Goal: Find specific page/section: Find specific page/section

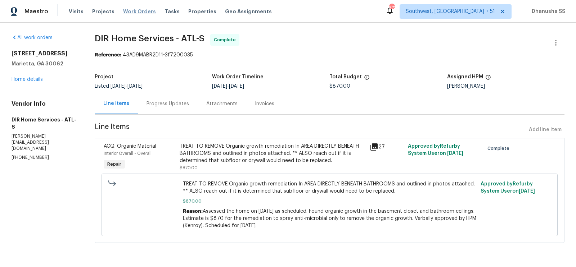
click at [139, 10] on span "Work Orders" at bounding box center [139, 11] width 33 height 7
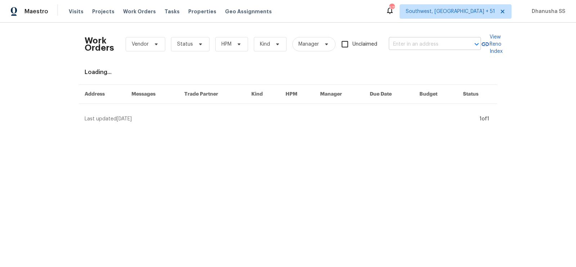
click at [429, 45] on input "text" at bounding box center [425, 44] width 72 height 11
paste input "[STREET_ADDRESS][PERSON_NAME]"
type input "[STREET_ADDRESS][PERSON_NAME]"
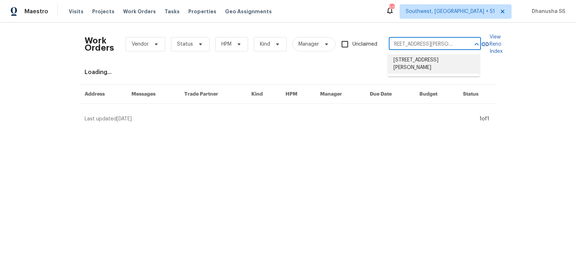
click at [428, 62] on li "[STREET_ADDRESS][PERSON_NAME]" at bounding box center [434, 63] width 92 height 19
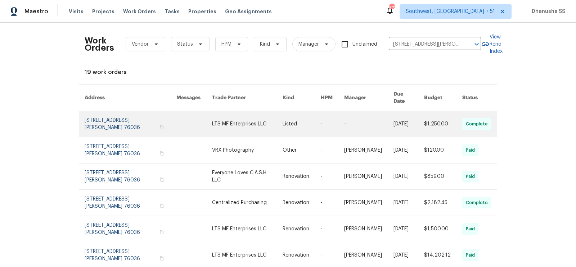
click at [321, 113] on link at bounding box center [332, 124] width 23 height 26
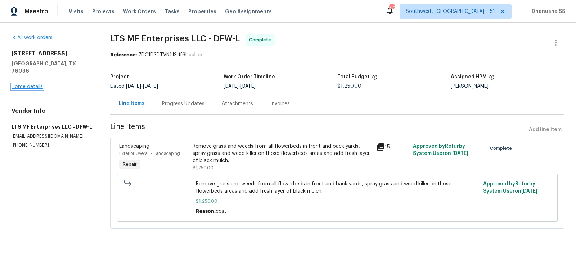
click at [28, 84] on link "Home details" at bounding box center [27, 86] width 31 height 5
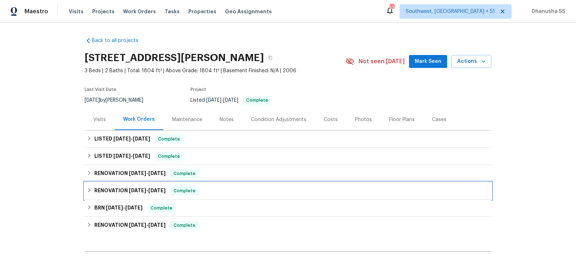
click at [237, 188] on div "RENOVATION [DATE] - [DATE] Complete" at bounding box center [288, 191] width 402 height 9
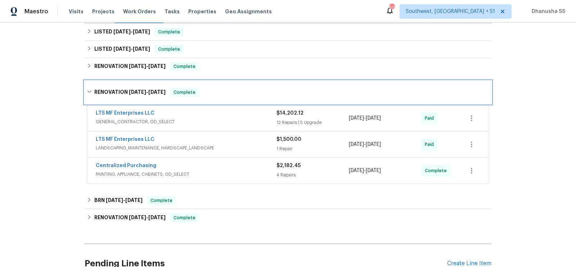
scroll to position [63, 0]
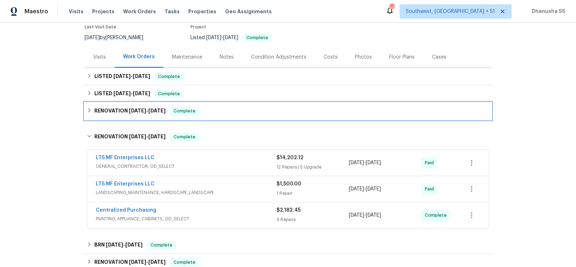
click at [256, 105] on div "RENOVATION [DATE] - [DATE] Complete" at bounding box center [288, 111] width 407 height 17
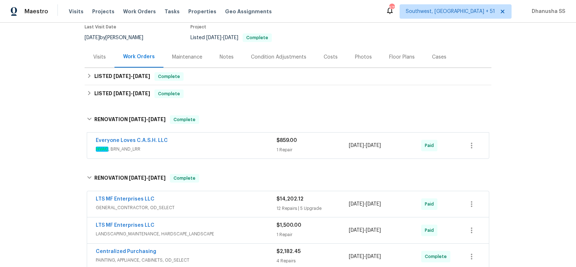
click at [245, 152] on span "HVAC , BRN_AND_LRR" at bounding box center [186, 149] width 181 height 7
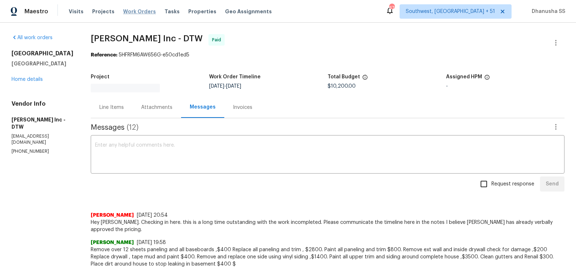
click at [137, 9] on span "Work Orders" at bounding box center [139, 11] width 33 height 7
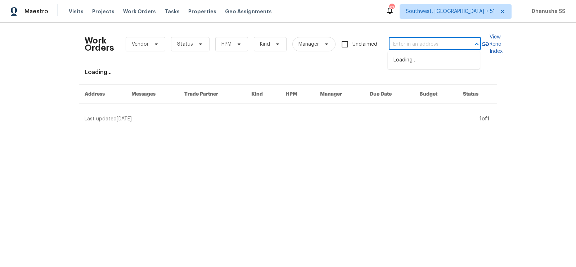
click at [429, 45] on input "text" at bounding box center [425, 44] width 72 height 11
paste input "[STREET_ADDRESS][PERSON_NAME]"
type input "[STREET_ADDRESS][PERSON_NAME]"
click at [431, 57] on li "[STREET_ADDRESS][PERSON_NAME]" at bounding box center [434, 63] width 92 height 19
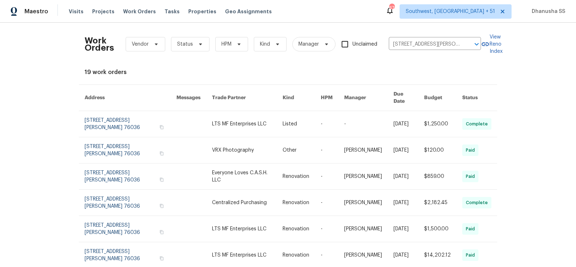
click at [290, 117] on link at bounding box center [302, 124] width 38 height 26
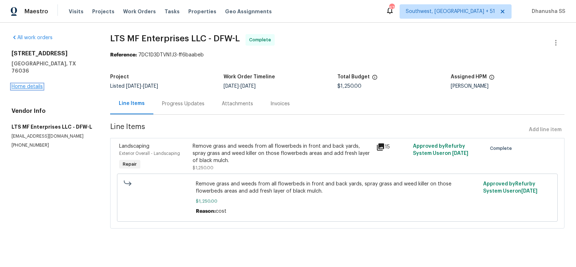
click at [35, 84] on link "Home details" at bounding box center [27, 86] width 31 height 5
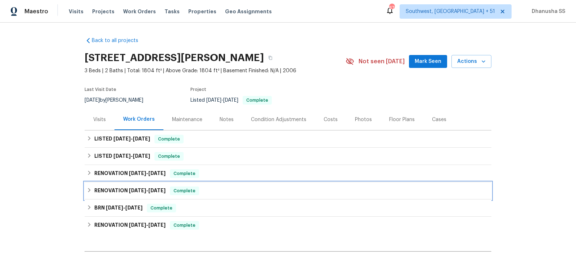
click at [221, 195] on div "RENOVATION [DATE] - [DATE] Complete" at bounding box center [288, 191] width 402 height 9
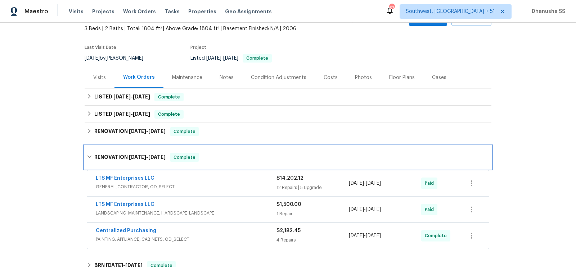
scroll to position [102, 0]
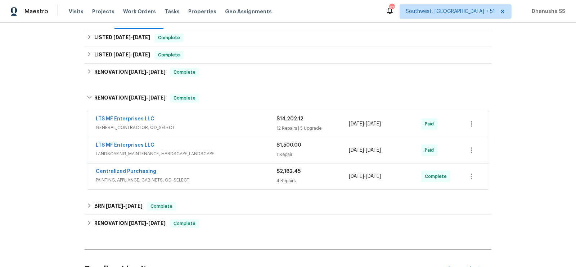
click at [253, 129] on span "GENERAL_CONTRACTOR, OD_SELECT" at bounding box center [186, 127] width 181 height 7
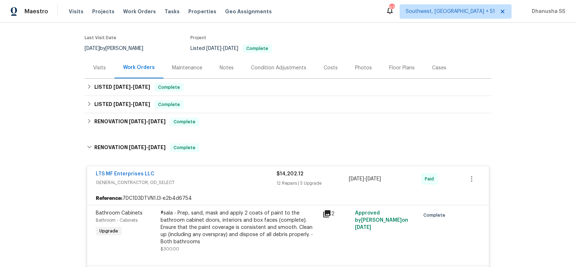
scroll to position [0, 0]
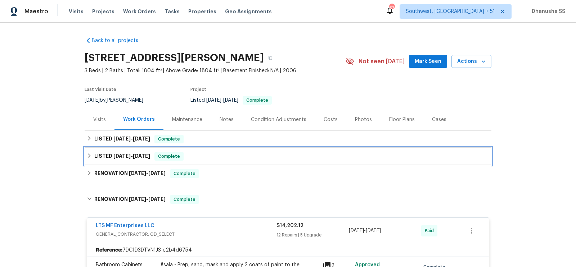
click at [209, 162] on div "LISTED 7/22/25 - 7/23/25 Complete" at bounding box center [288, 156] width 407 height 17
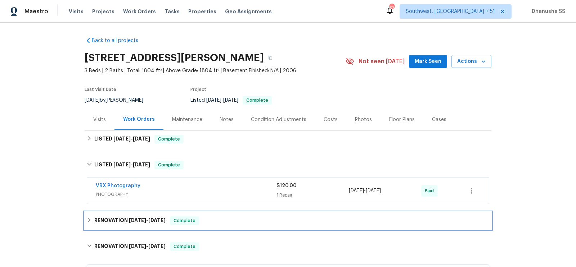
click at [230, 218] on div "RENOVATION [DATE] - [DATE] Complete" at bounding box center [288, 221] width 402 height 9
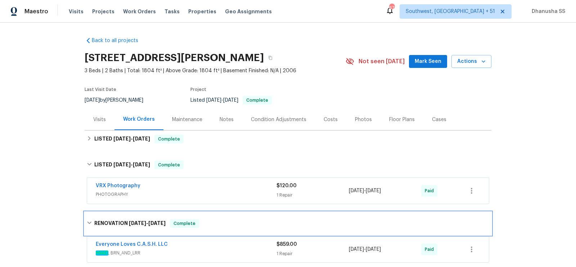
scroll to position [125, 0]
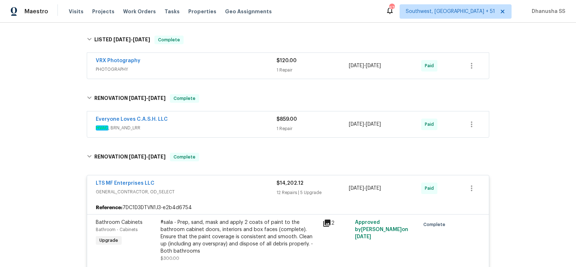
click at [254, 121] on div "Everyone Loves C.A.S.H. LLC" at bounding box center [186, 120] width 181 height 9
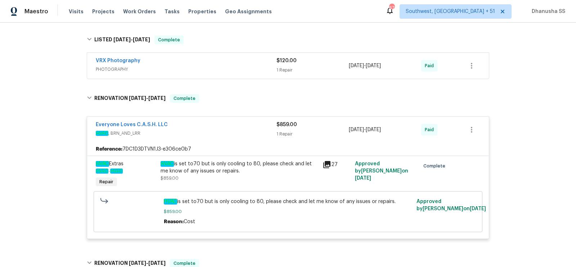
click at [245, 61] on div "VRX Photography" at bounding box center [186, 61] width 181 height 9
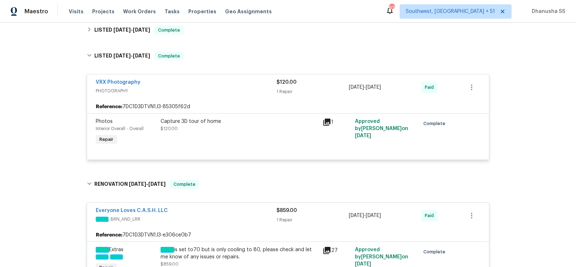
scroll to position [49, 0]
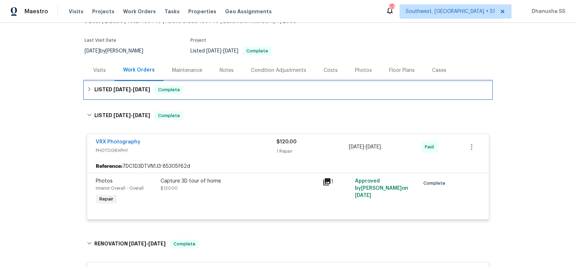
click at [224, 84] on div "LISTED 9/8/25 - 9/13/25 Complete" at bounding box center [288, 89] width 407 height 17
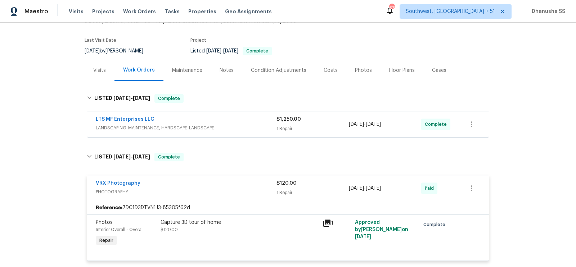
click at [253, 125] on span "LANDSCAPING_MAINTENANCE, HARDSCAPE_LANDSCAPE" at bounding box center [186, 128] width 181 height 7
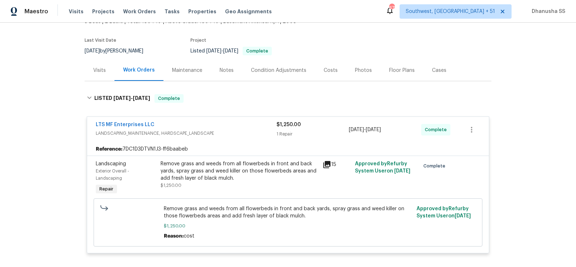
scroll to position [0, 0]
